Goal: Information Seeking & Learning: Compare options

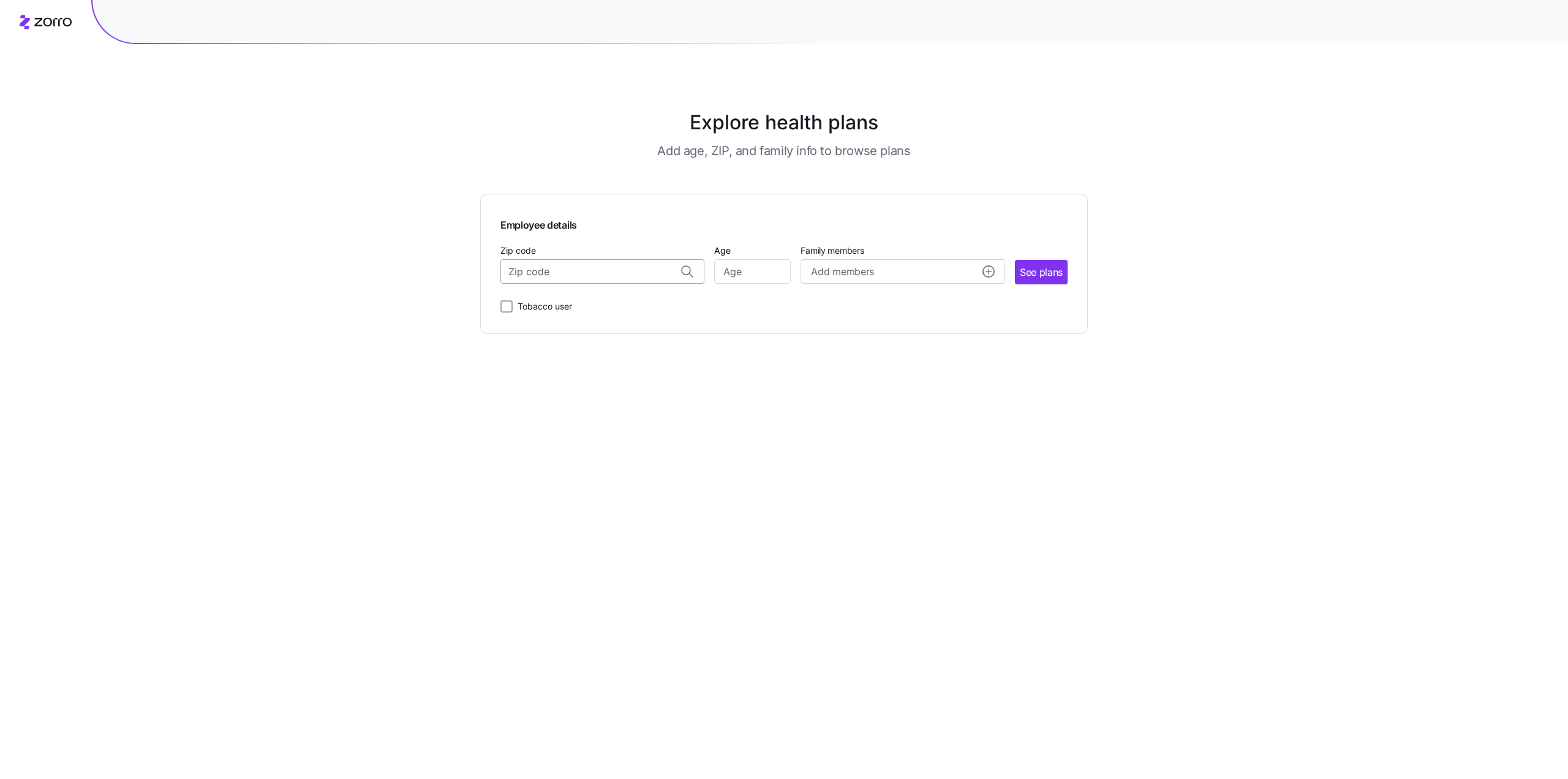
click at [553, 271] on input "Zip code" at bounding box center [602, 271] width 204 height 25
click at [539, 308] on span "29732, [GEOGRAPHIC_DATA], [GEOGRAPHIC_DATA]" at bounding box center [601, 303] width 172 height 16
type input "29732, [GEOGRAPHIC_DATA], [GEOGRAPHIC_DATA]"
click at [503, 308] on input "Tobacco user" at bounding box center [506, 306] width 12 height 12
checkbox input "true"
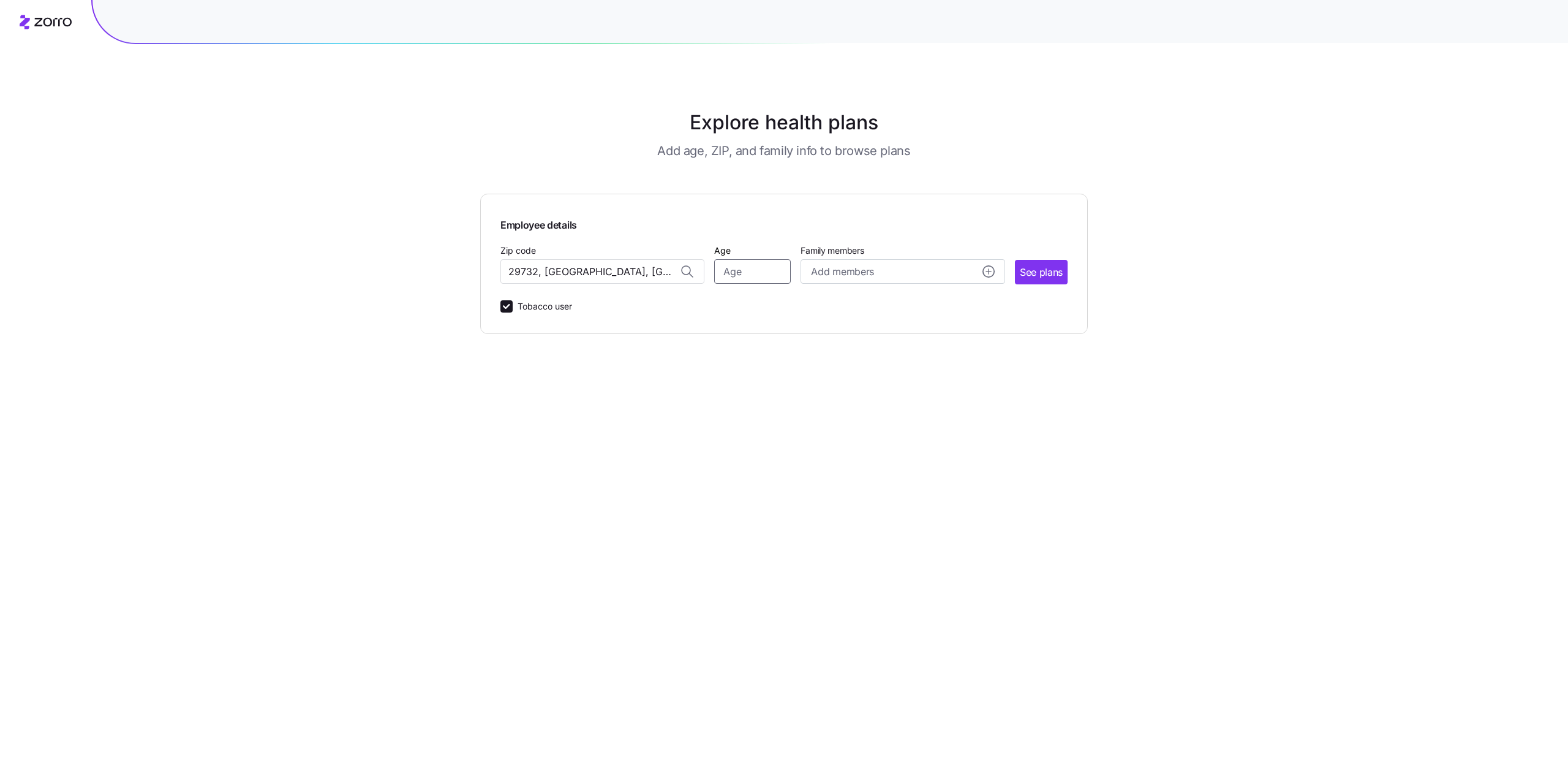
click at [768, 276] on input "Age" at bounding box center [752, 271] width 77 height 25
type input "56"
click at [1036, 272] on span "See plans" at bounding box center [1041, 272] width 43 height 16
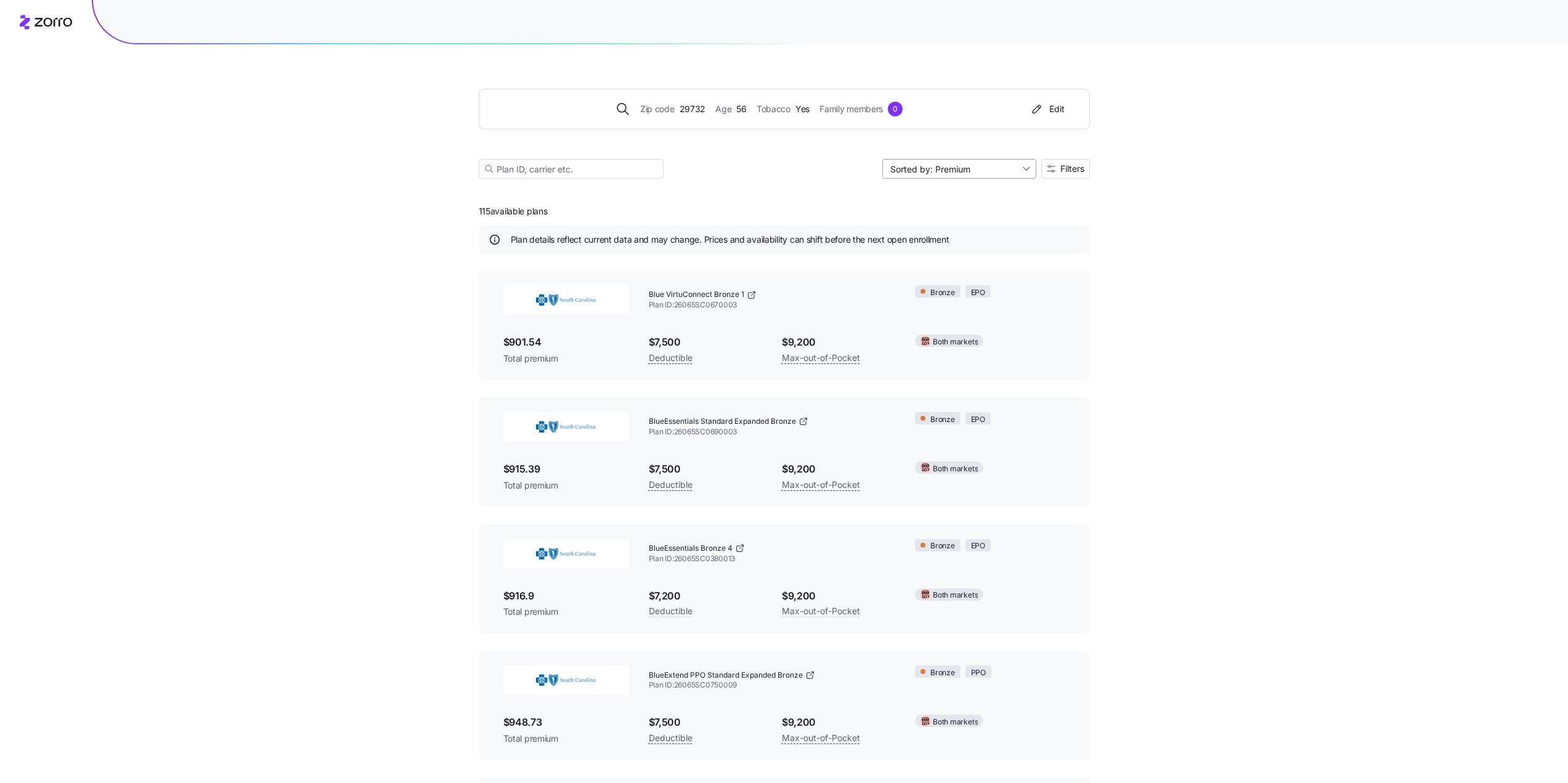
click at [1027, 170] on input "Sorted by: Premium" at bounding box center [959, 169] width 154 height 20
click at [957, 239] on div "Max out of pocket" at bounding box center [958, 234] width 144 height 18
type input "Sorted by: [PERSON_NAME] out of pocket"
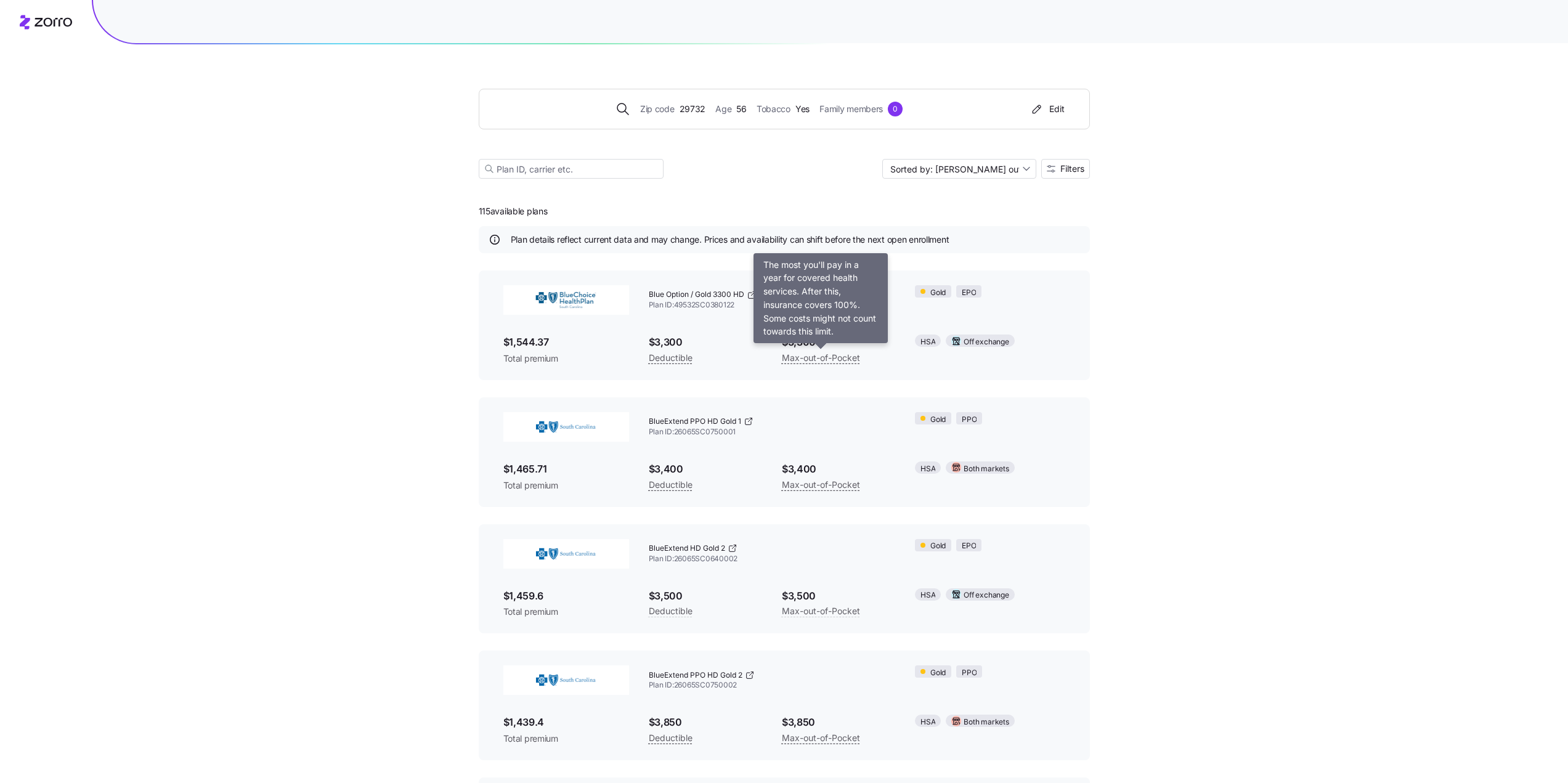
click at [825, 358] on span "Max-out-of-Pocket" at bounding box center [821, 358] width 78 height 15
click at [553, 293] on img at bounding box center [565, 300] width 126 height 30
